Goal: Task Accomplishment & Management: Manage account settings

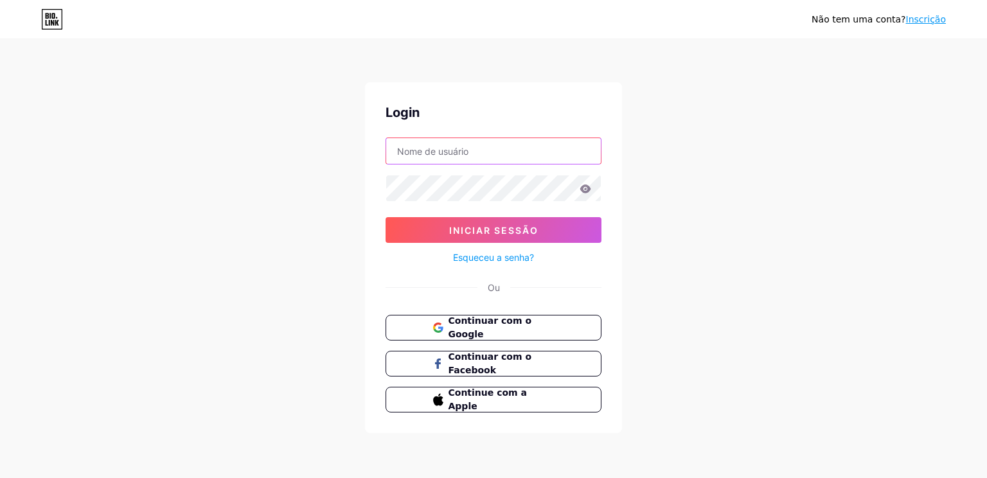
type input "[EMAIL_ADDRESS][DOMAIN_NAME]"
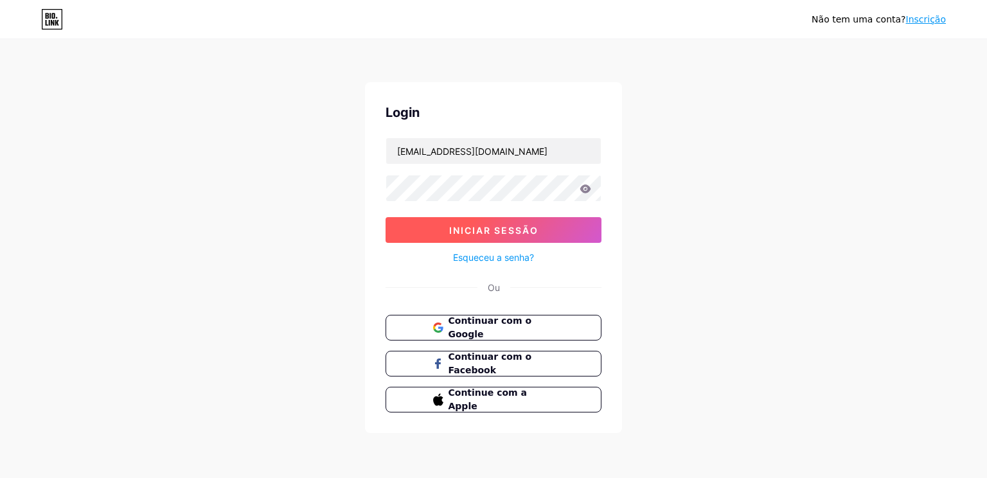
click at [505, 226] on span "Iniciar sessão" at bounding box center [493, 230] width 89 height 11
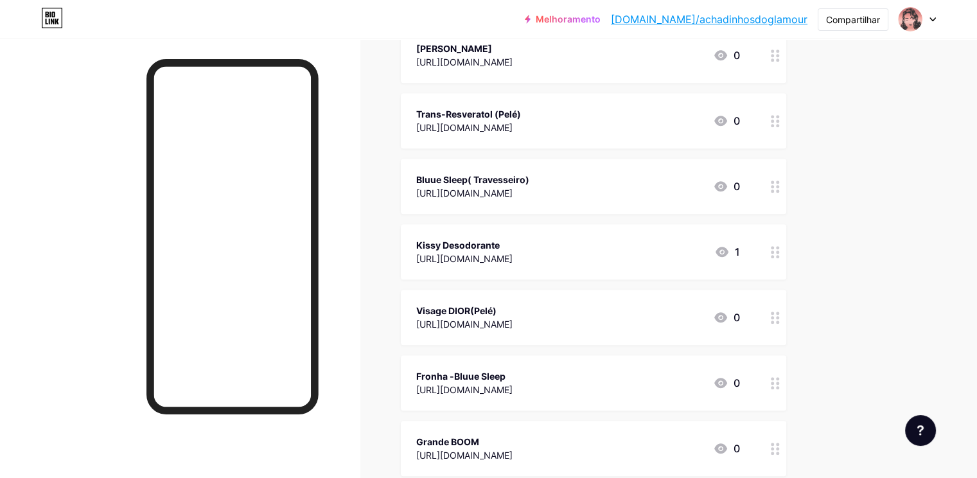
scroll to position [1239, 0]
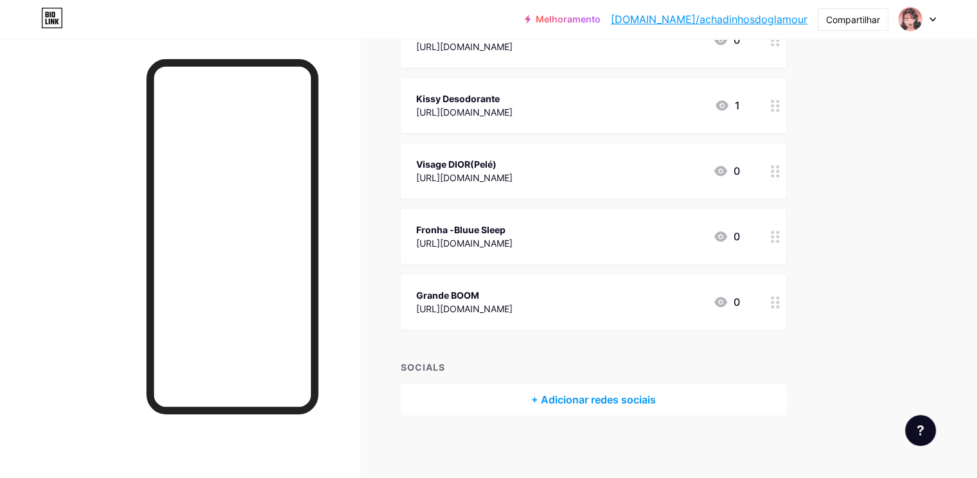
click at [461, 28] on div "Melhoramento [DOMAIN_NAME]/achadi... [DOMAIN_NAME]/achadinhosdoglamour Comparti…" at bounding box center [488, 19] width 977 height 23
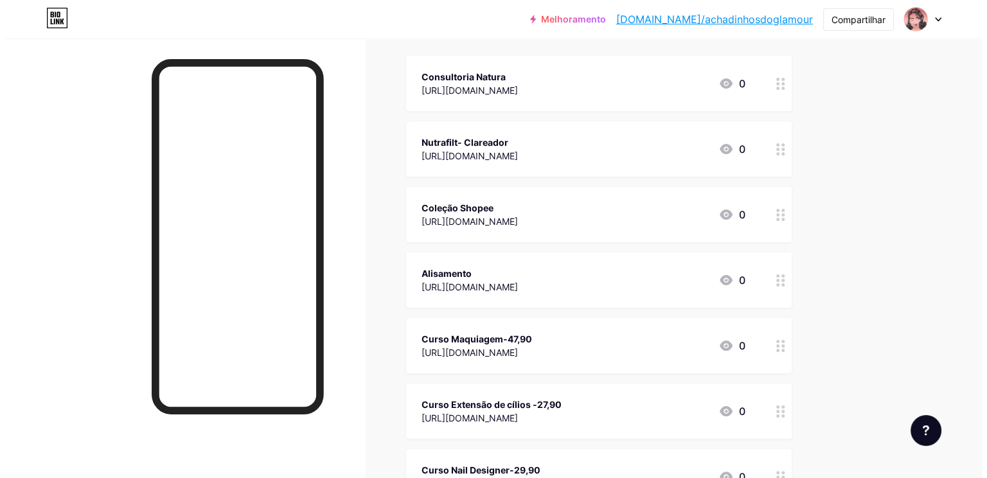
scroll to position [0, 0]
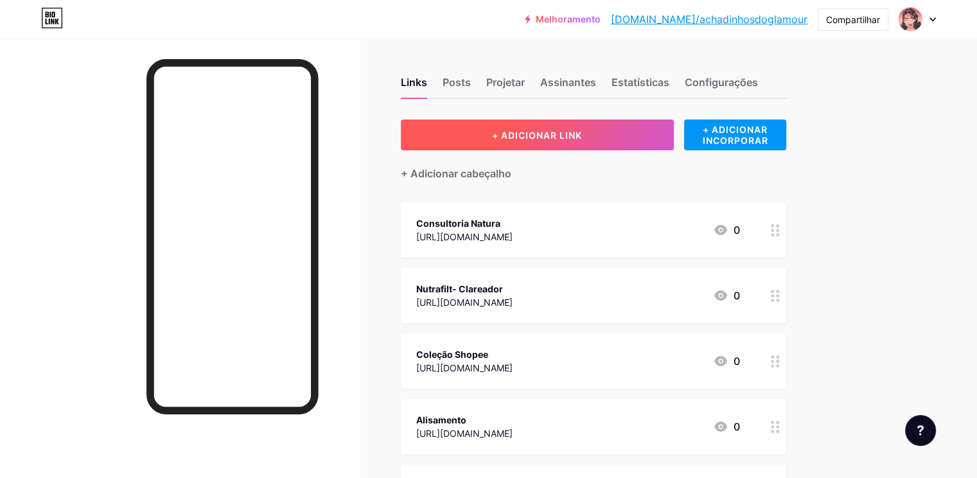
click at [601, 127] on button "+ ADICIONAR LINK" at bounding box center [537, 134] width 273 height 31
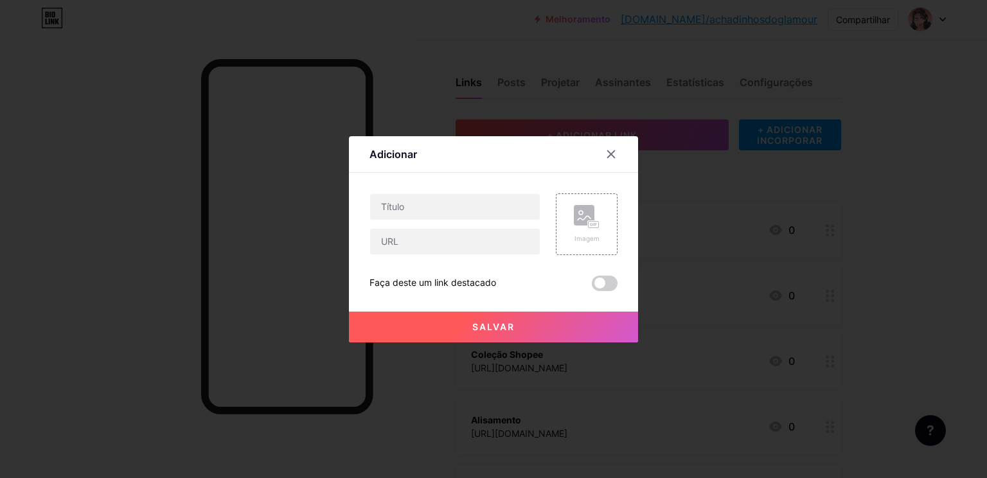
click at [571, 135] on div at bounding box center [493, 239] width 987 height 478
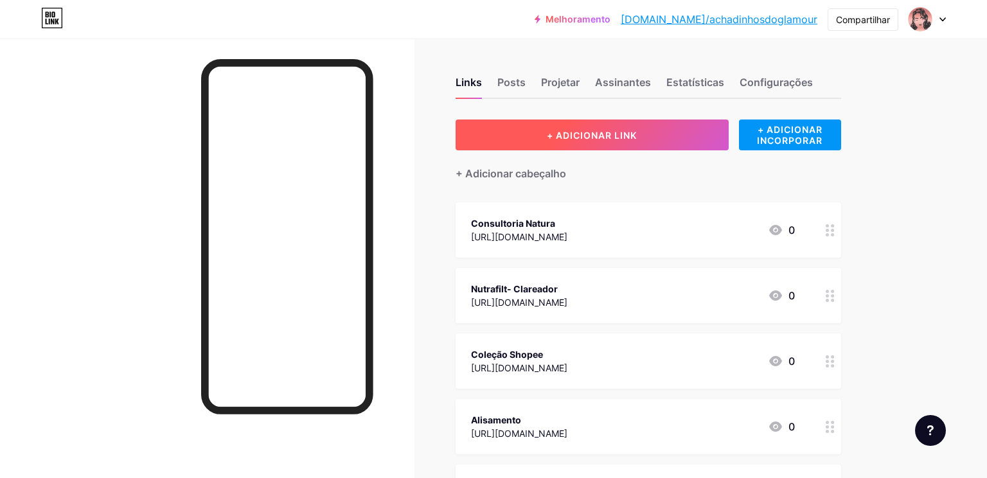
click at [549, 134] on span "+ ADICIONAR LINK" at bounding box center [592, 135] width 90 height 11
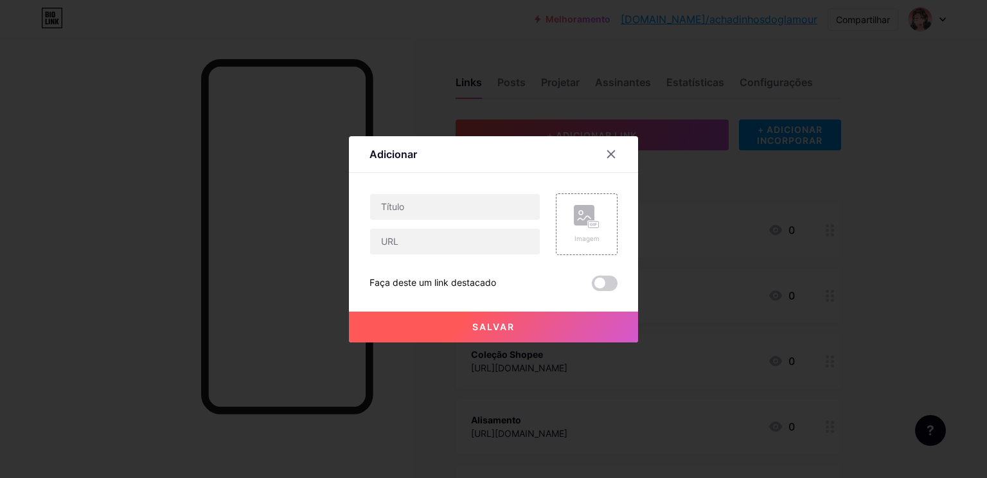
click at [660, 143] on div at bounding box center [493, 239] width 987 height 478
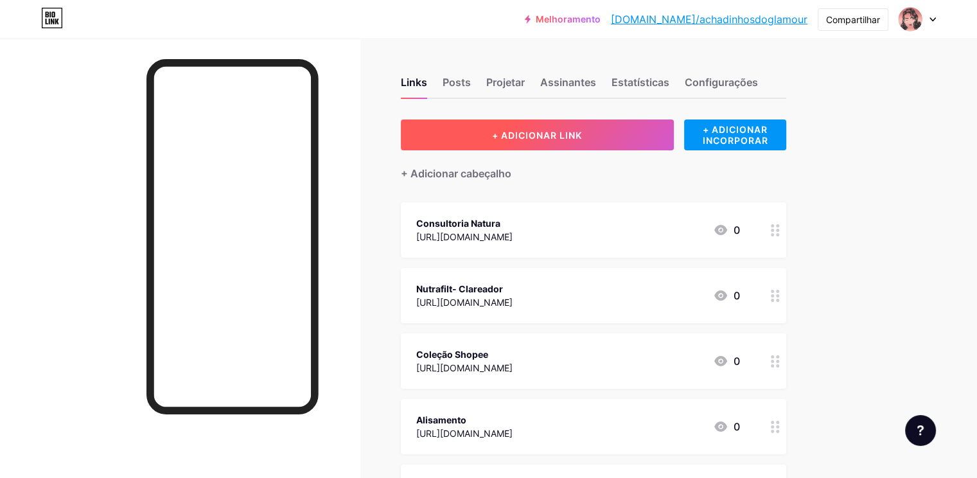
click at [581, 136] on span "+ ADICIONAR LINK" at bounding box center [537, 135] width 90 height 11
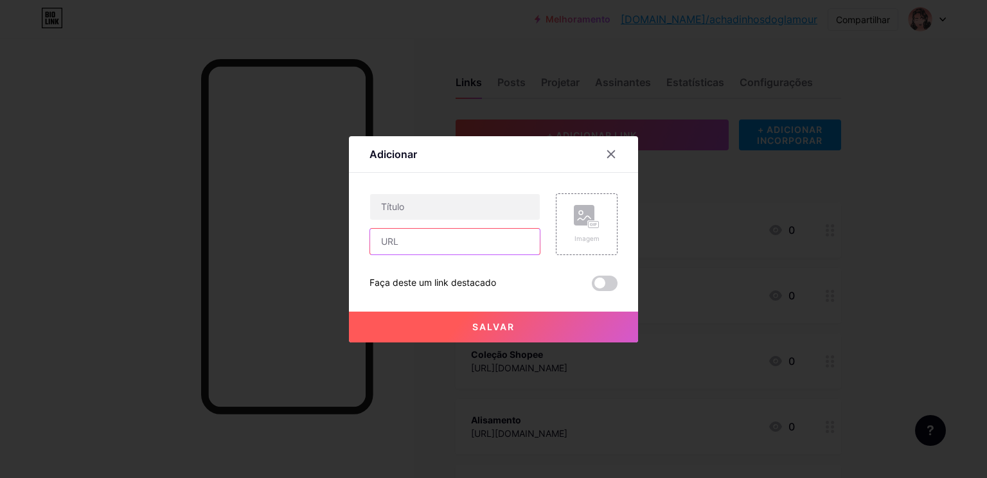
click at [441, 240] on input "text" at bounding box center [455, 242] width 170 height 26
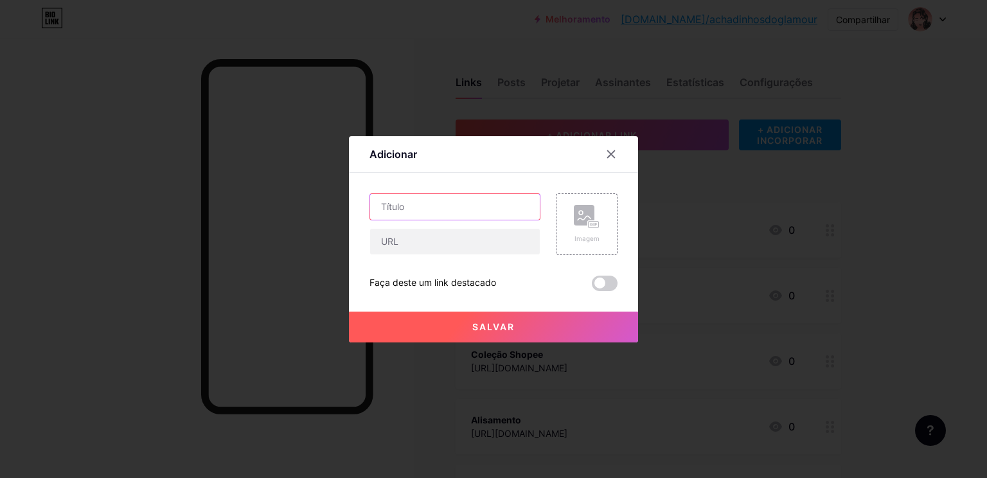
click at [427, 209] on input "text" at bounding box center [455, 207] width 170 height 26
type input "s"
type input "Sonitonina"
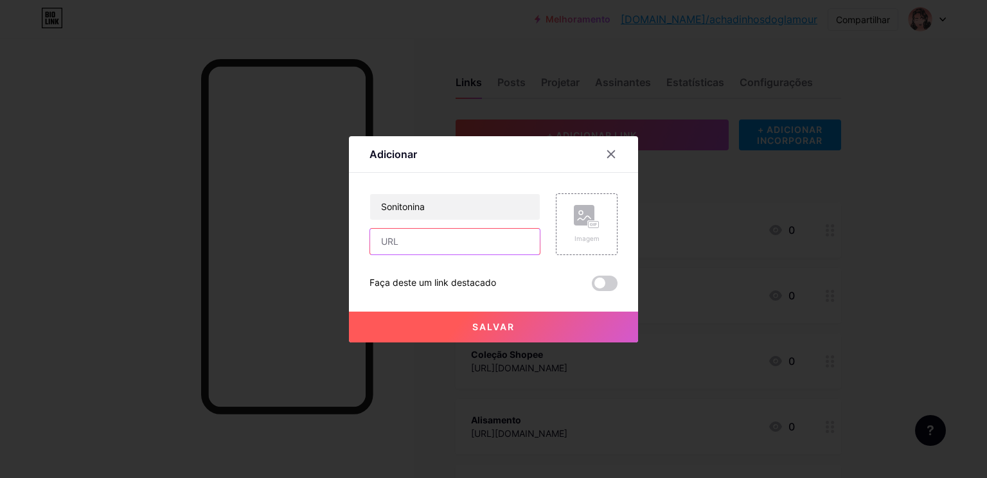
paste input "[URL][DOMAIN_NAME]"
type input "[URL][DOMAIN_NAME]"
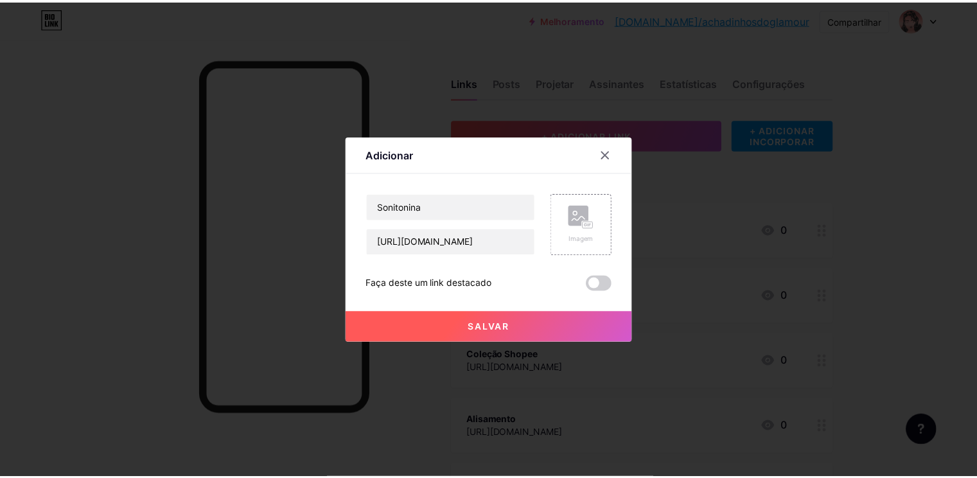
scroll to position [0, 0]
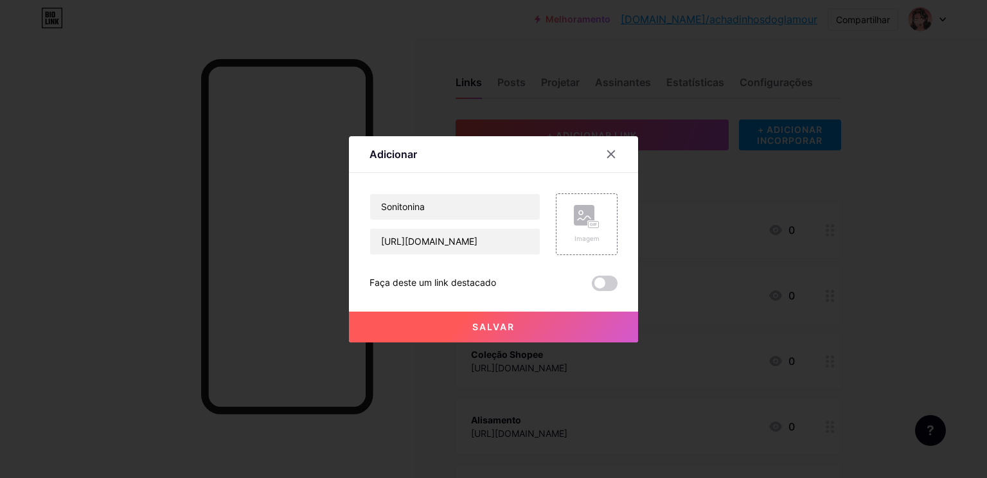
click at [463, 324] on button "Salvar" at bounding box center [493, 327] width 289 height 31
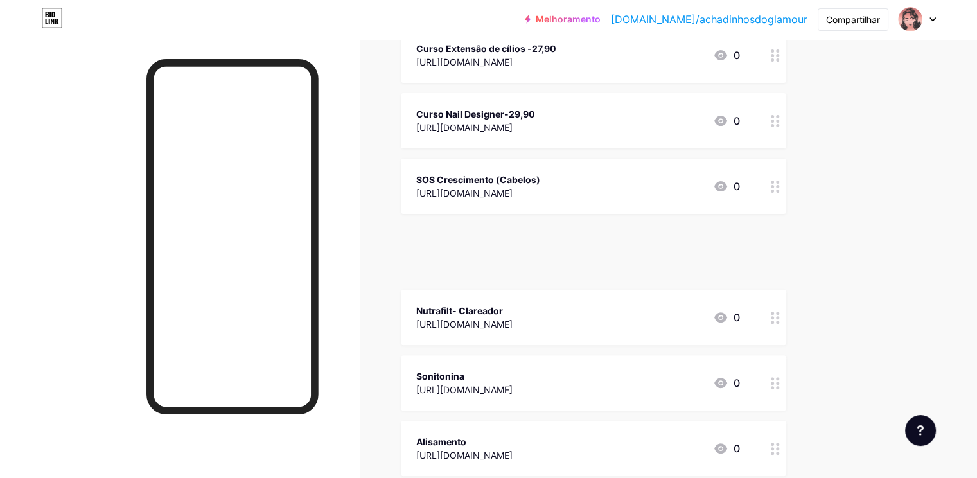
scroll to position [370, 0]
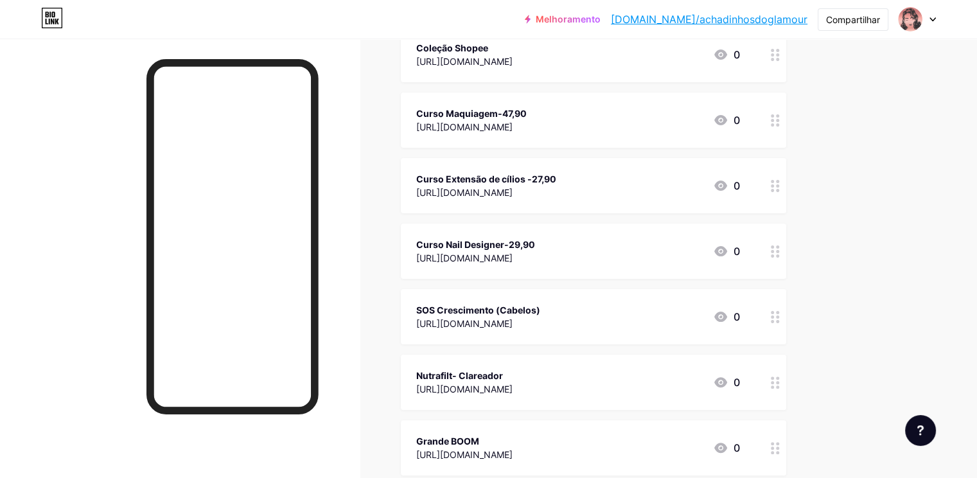
drag, startPoint x: 826, startPoint y: 305, endPoint x: 849, endPoint y: 470, distance: 166.7
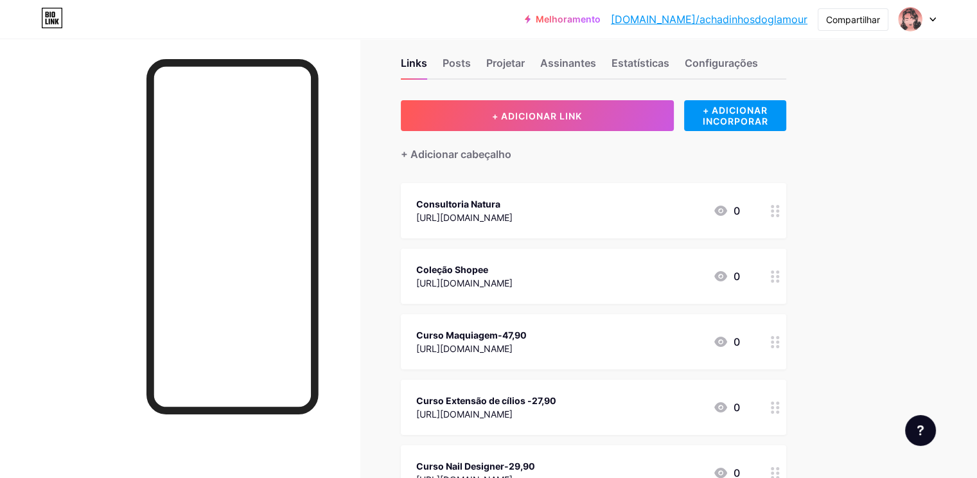
scroll to position [0, 0]
